Goal: Task Accomplishment & Management: Complete application form

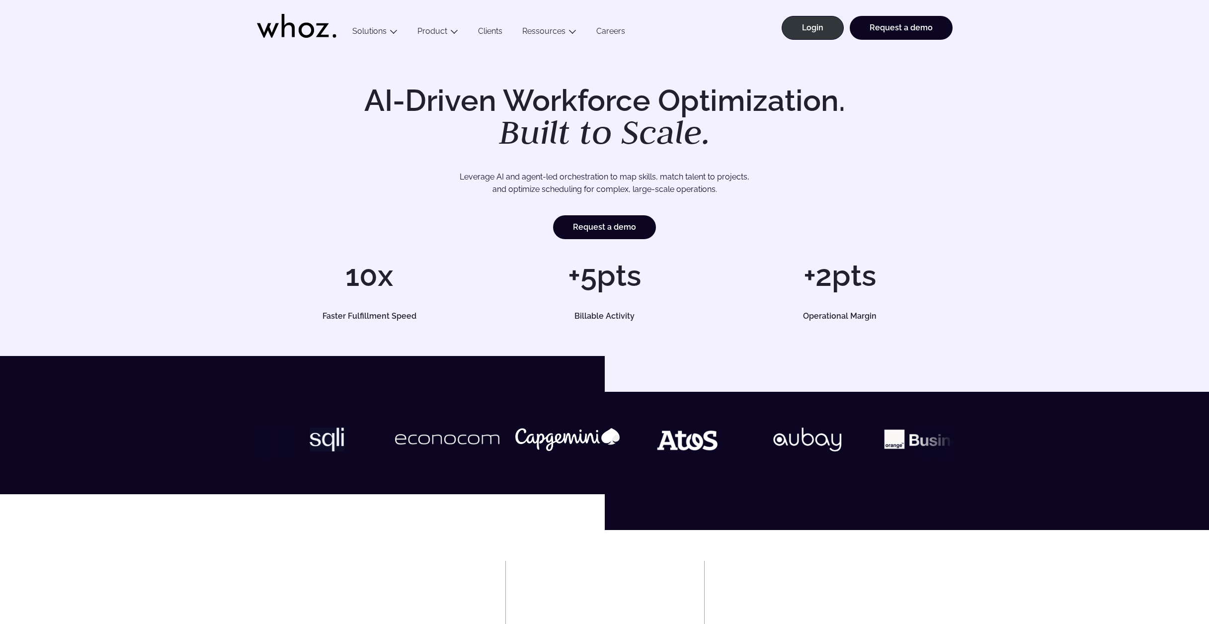
click at [952, 22] on header "Menu Solutions Industries IT Services Consulting Engineering Company size Large…" at bounding box center [604, 25] width 1209 height 50
click at [914, 30] on link "Request a demo" at bounding box center [901, 28] width 103 height 24
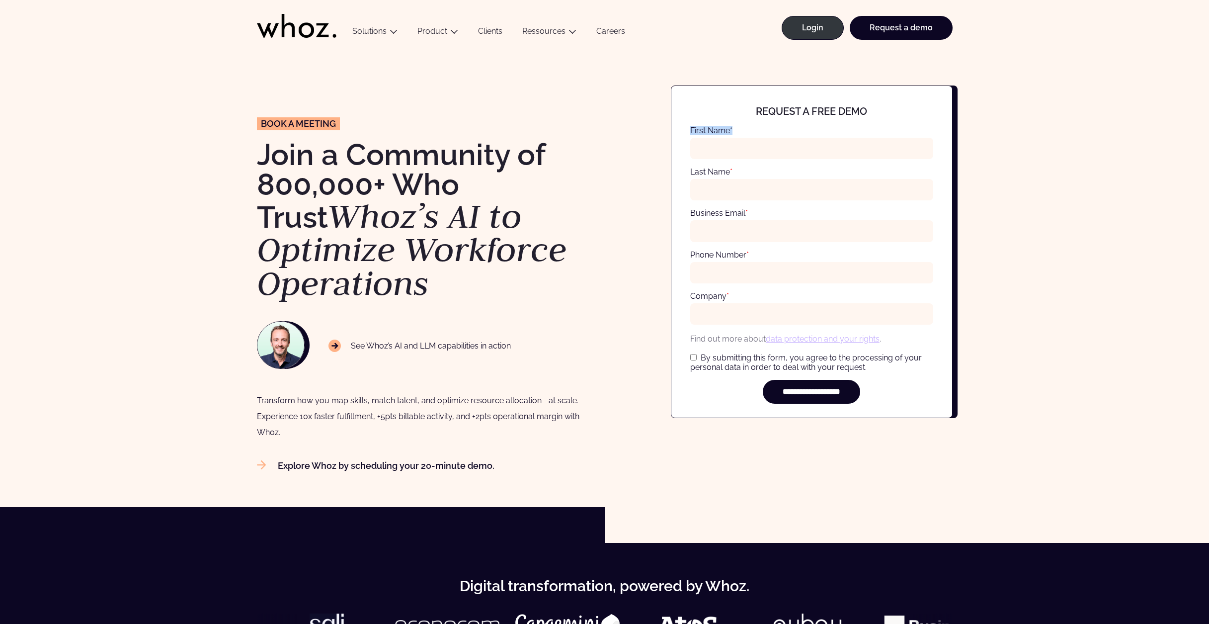
drag, startPoint x: 691, startPoint y: 126, endPoint x: 738, endPoint y: 126, distance: 47.2
click at [738, 126] on div "First Name *" at bounding box center [811, 146] width 243 height 41
copy label "First Name *"
drag, startPoint x: 757, startPoint y: 110, endPoint x: 966, endPoint y: 108, distance: 209.8
click at [966, 108] on div "**********" at bounding box center [605, 278] width 1170 height 386
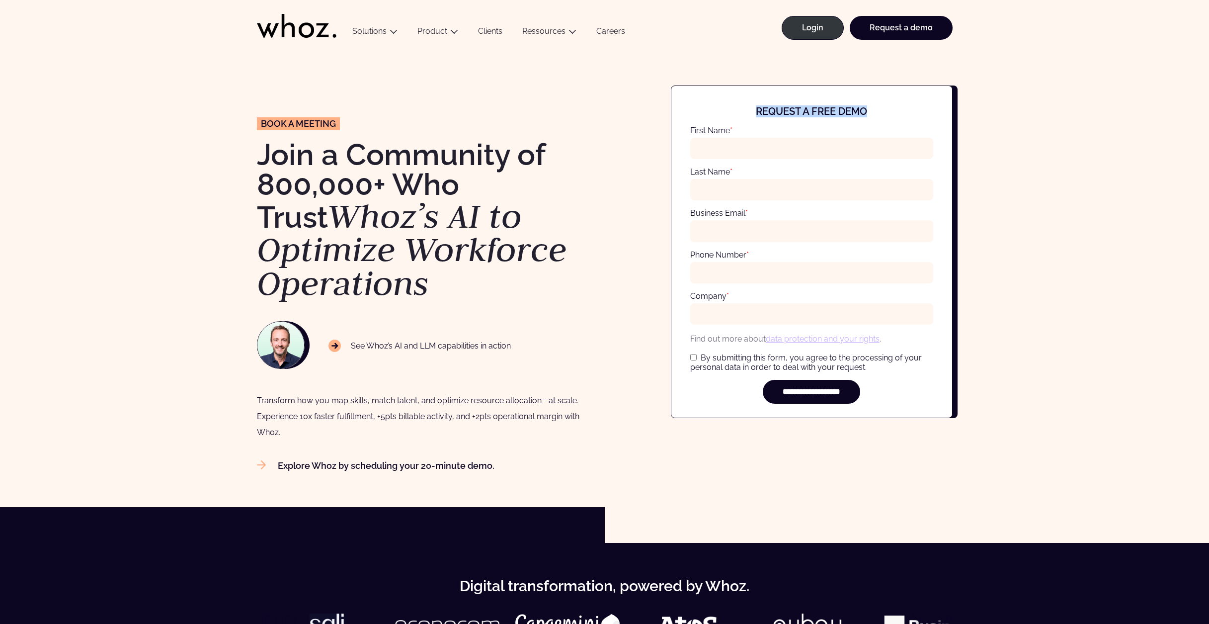
copy h4 "Request a free demo"
